Goal: Information Seeking & Learning: Learn about a topic

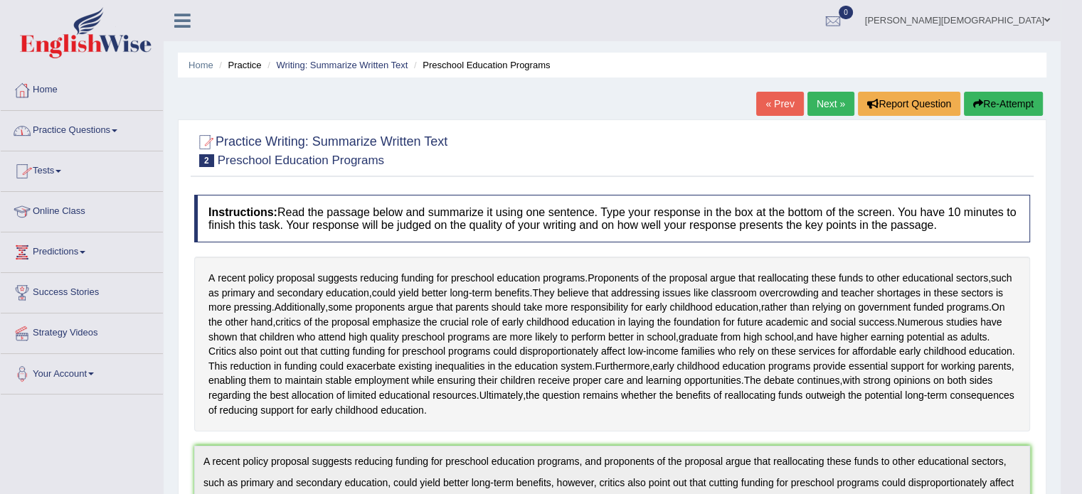
click at [117, 130] on span at bounding box center [115, 130] width 6 height 3
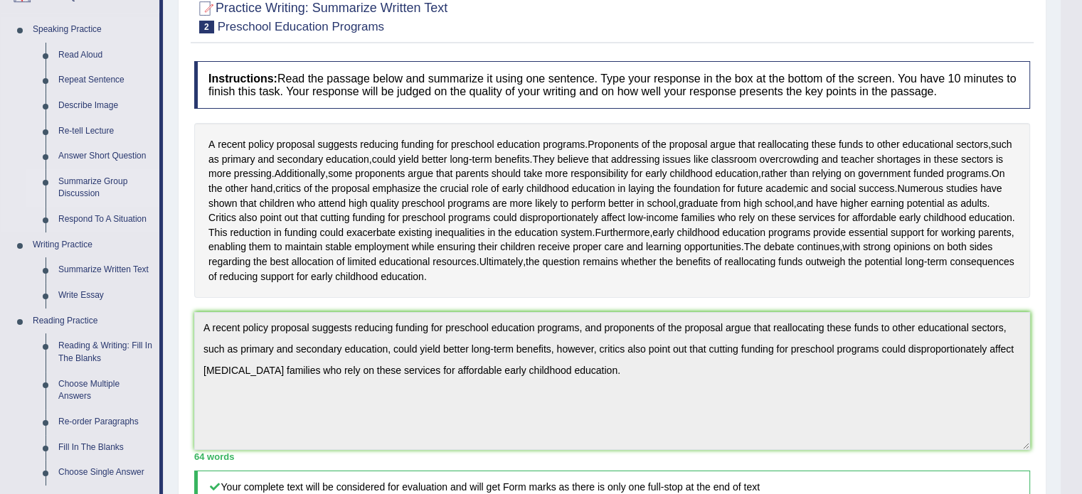
scroll to position [134, 0]
click at [94, 346] on link "Reading & Writing: Fill In The Blanks" at bounding box center [105, 352] width 107 height 38
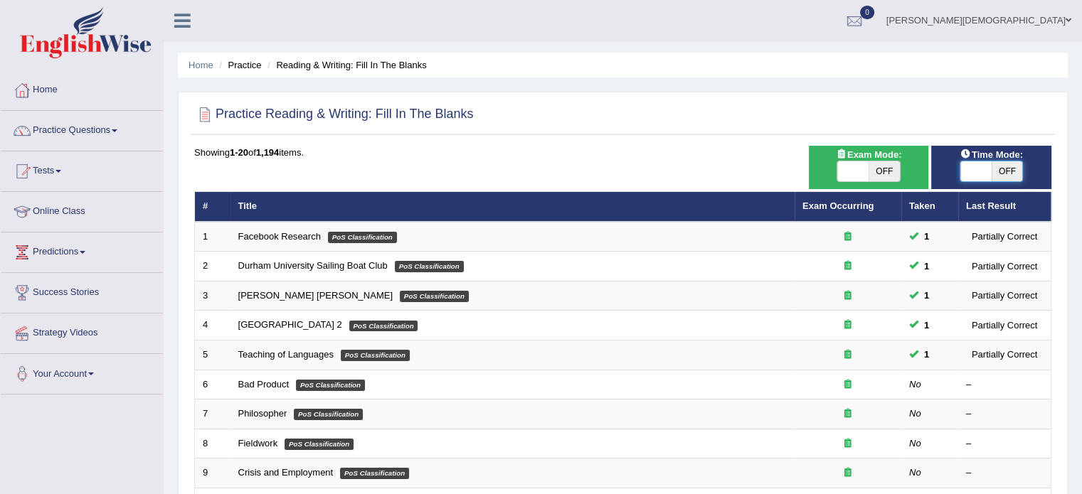
click at [970, 170] on span at bounding box center [975, 171] width 31 height 20
checkbox input "true"
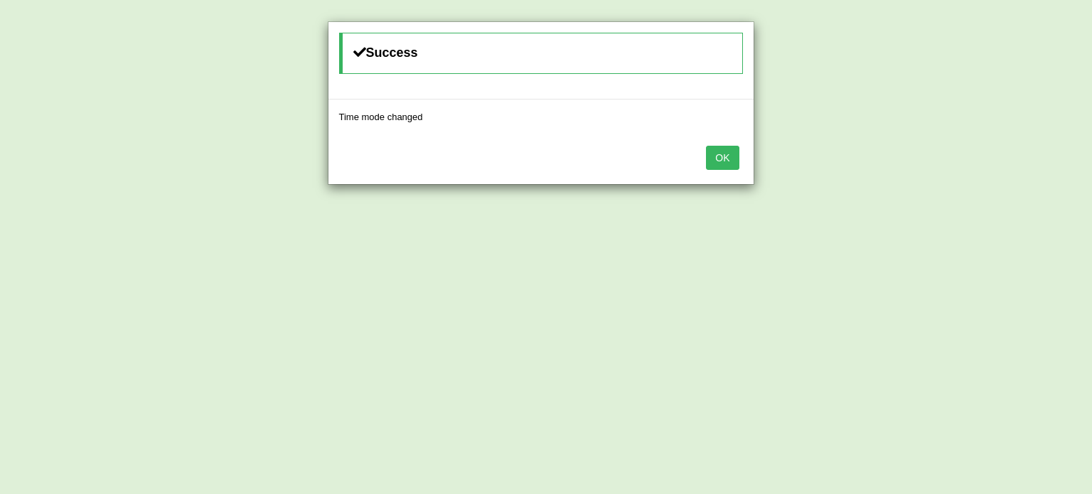
click at [731, 163] on button "OK" at bounding box center [722, 158] width 33 height 24
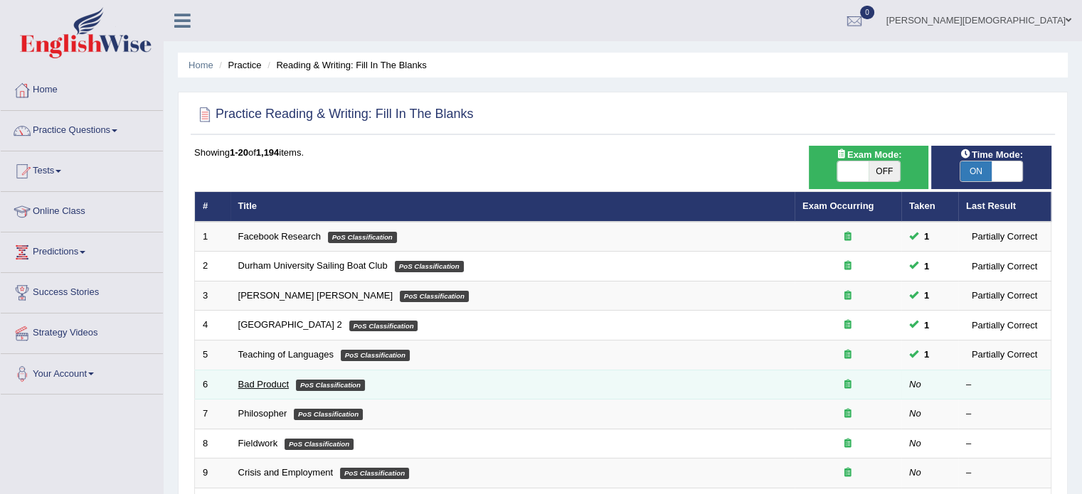
click at [269, 380] on link "Bad Product" at bounding box center [263, 384] width 51 height 11
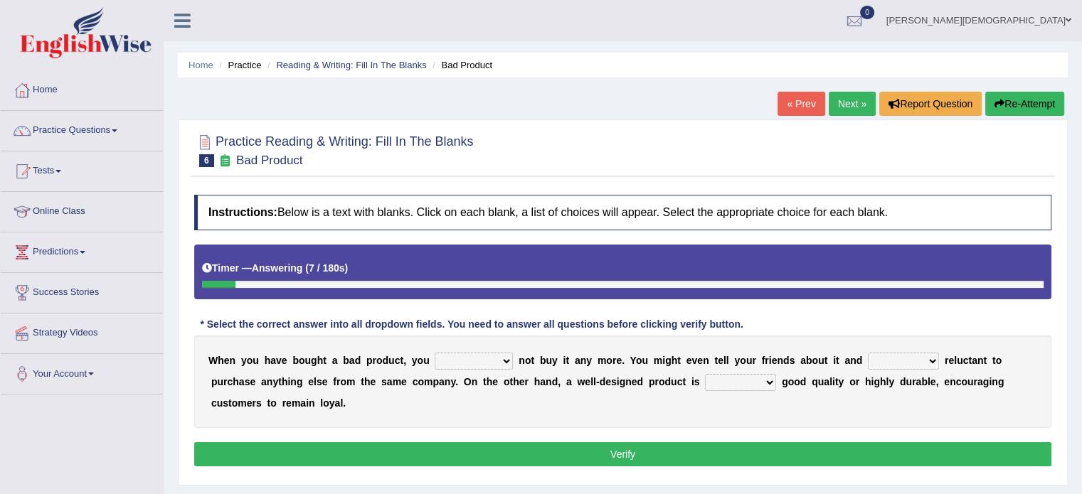
click at [508, 359] on select "would have should have should" at bounding box center [473, 361] width 78 height 17
select select "should have"
click at [434, 353] on select "would have should have should" at bounding box center [473, 361] width 78 height 17
click at [931, 361] on select "is are be being" at bounding box center [903, 361] width 71 height 17
select select "being"
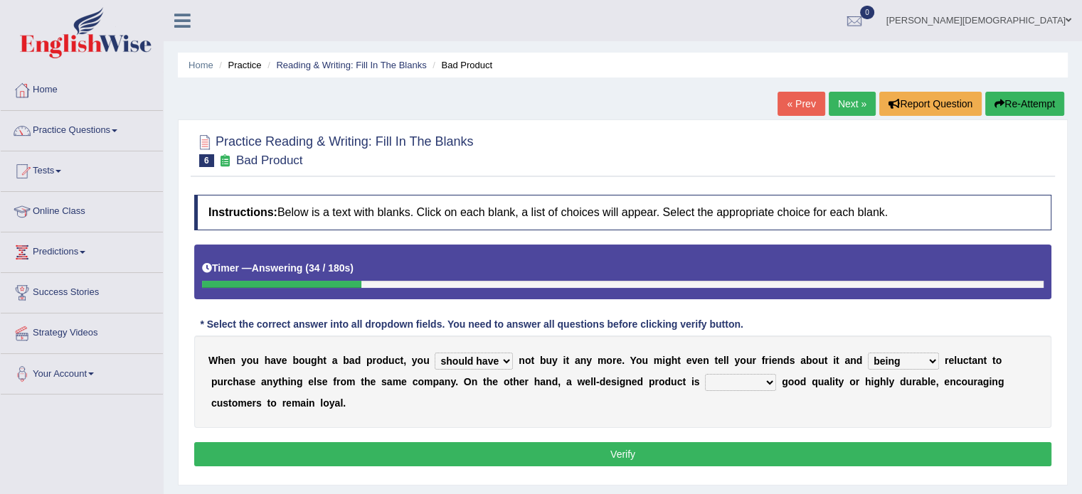
click at [868, 353] on select "is are be being" at bounding box center [903, 361] width 71 height 17
click at [769, 380] on select "both also neither either" at bounding box center [740, 382] width 71 height 17
select select "either"
click at [705, 374] on select "both also neither either" at bounding box center [740, 382] width 71 height 17
click at [635, 449] on button "Verify" at bounding box center [622, 454] width 857 height 24
